Goal: Transaction & Acquisition: Book appointment/travel/reservation

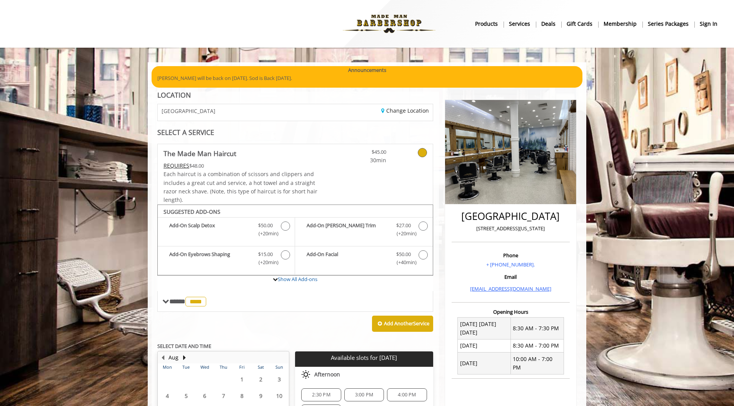
scroll to position [115, 0]
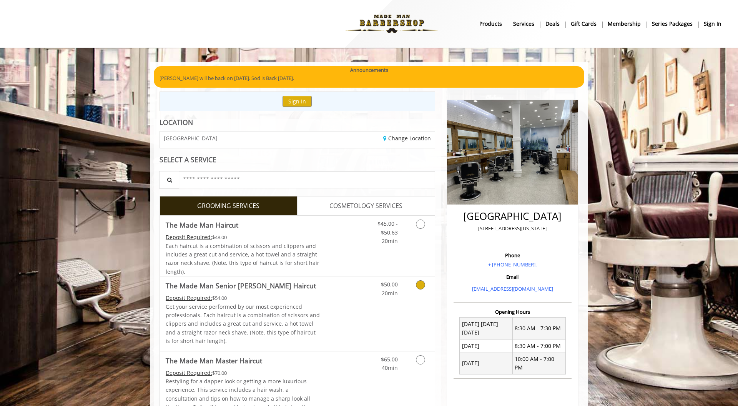
scroll to position [142, 0]
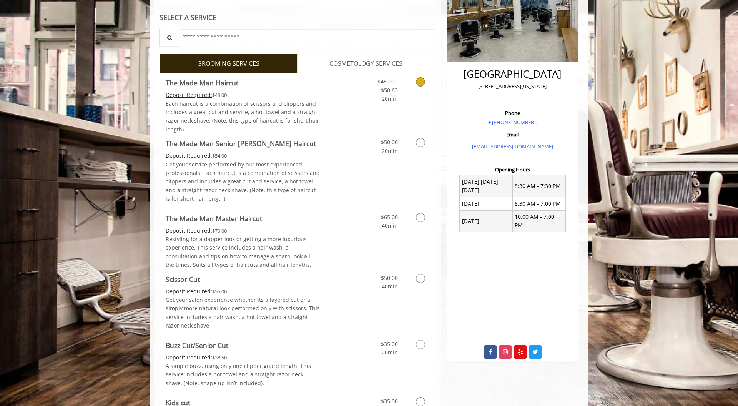
click at [288, 109] on span "Each haircut is a combination of scissors and clippers and includes a great cut…" at bounding box center [243, 116] width 154 height 33
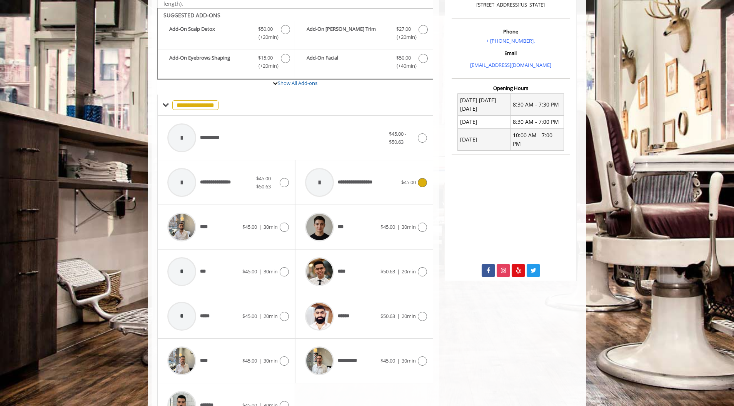
scroll to position [232, 0]
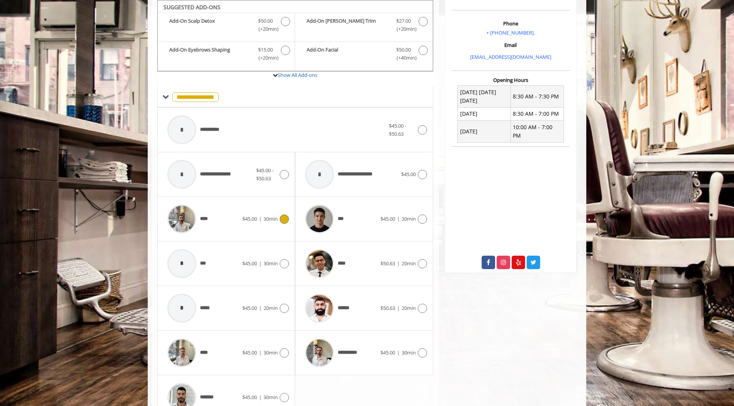
click at [284, 222] on icon at bounding box center [284, 219] width 9 height 9
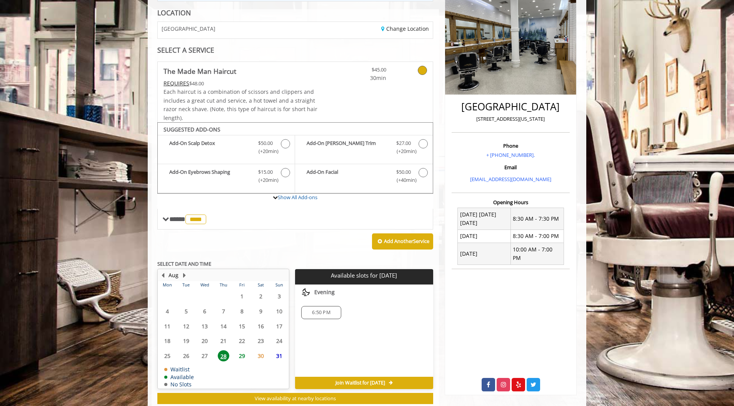
scroll to position [131, 0]
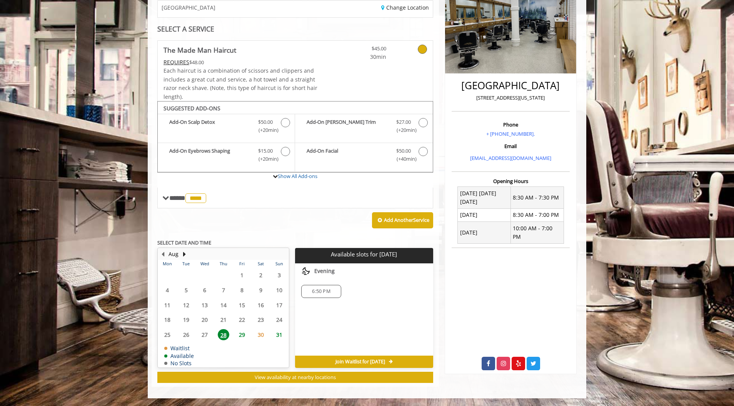
click at [335, 290] on span "6:50 PM" at bounding box center [321, 291] width 33 height 6
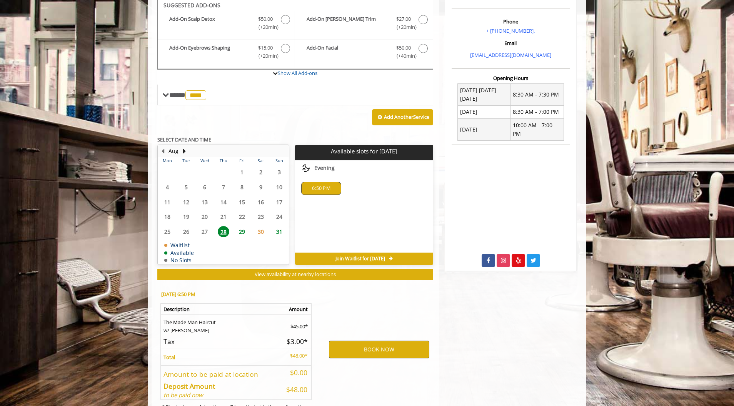
scroll to position [270, 0]
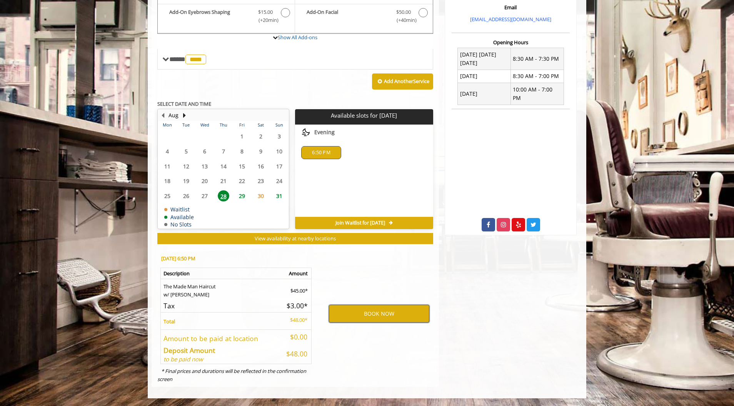
click at [366, 317] on button "BOOK NOW" at bounding box center [379, 314] width 100 height 18
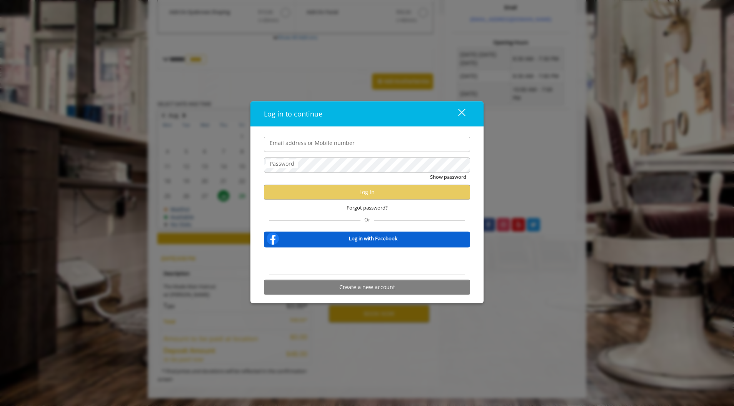
click at [461, 114] on div "close" at bounding box center [456, 114] width 15 height 12
